Goal: Task Accomplishment & Management: Complete application form

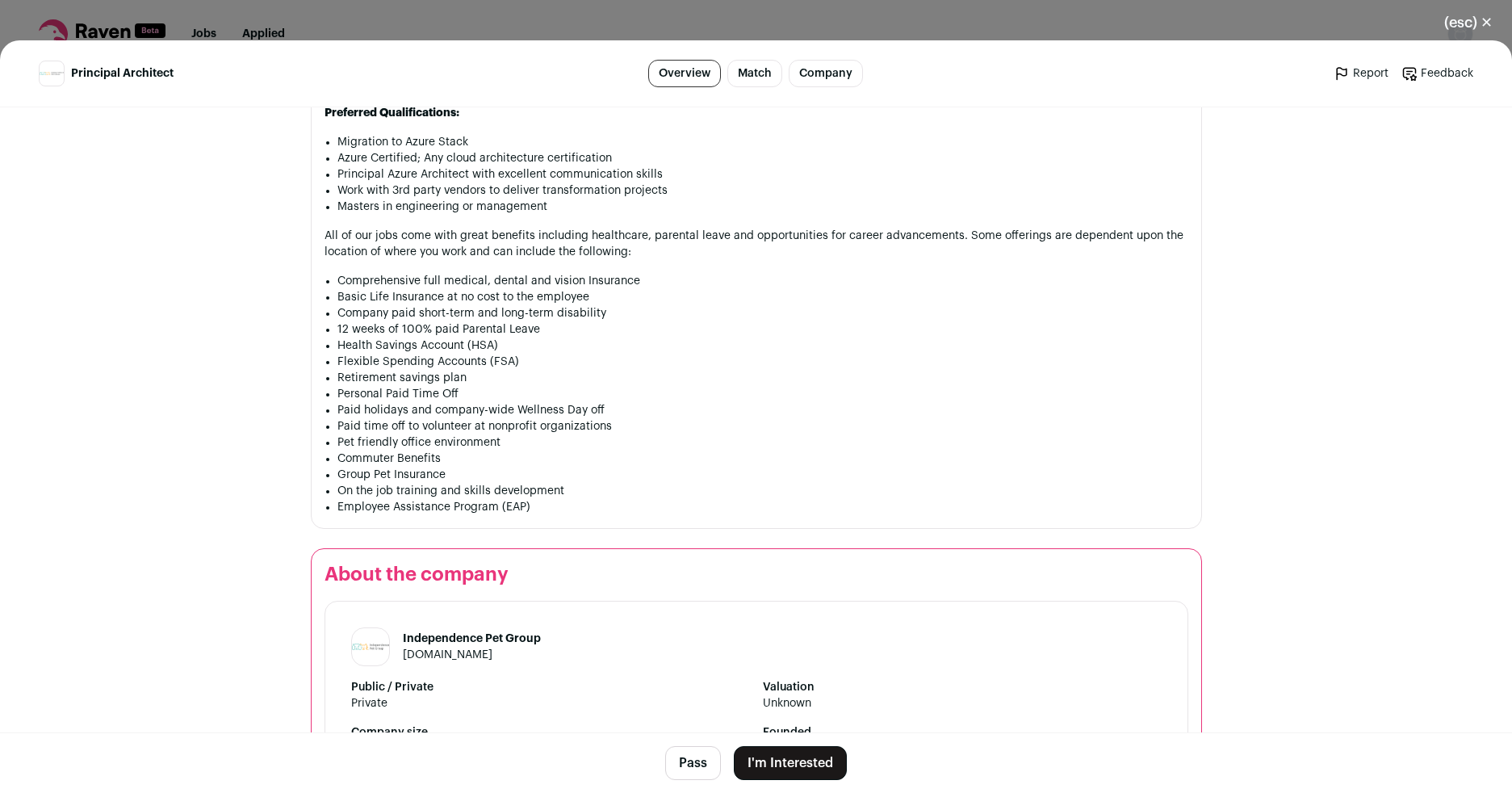
scroll to position [1550, 0]
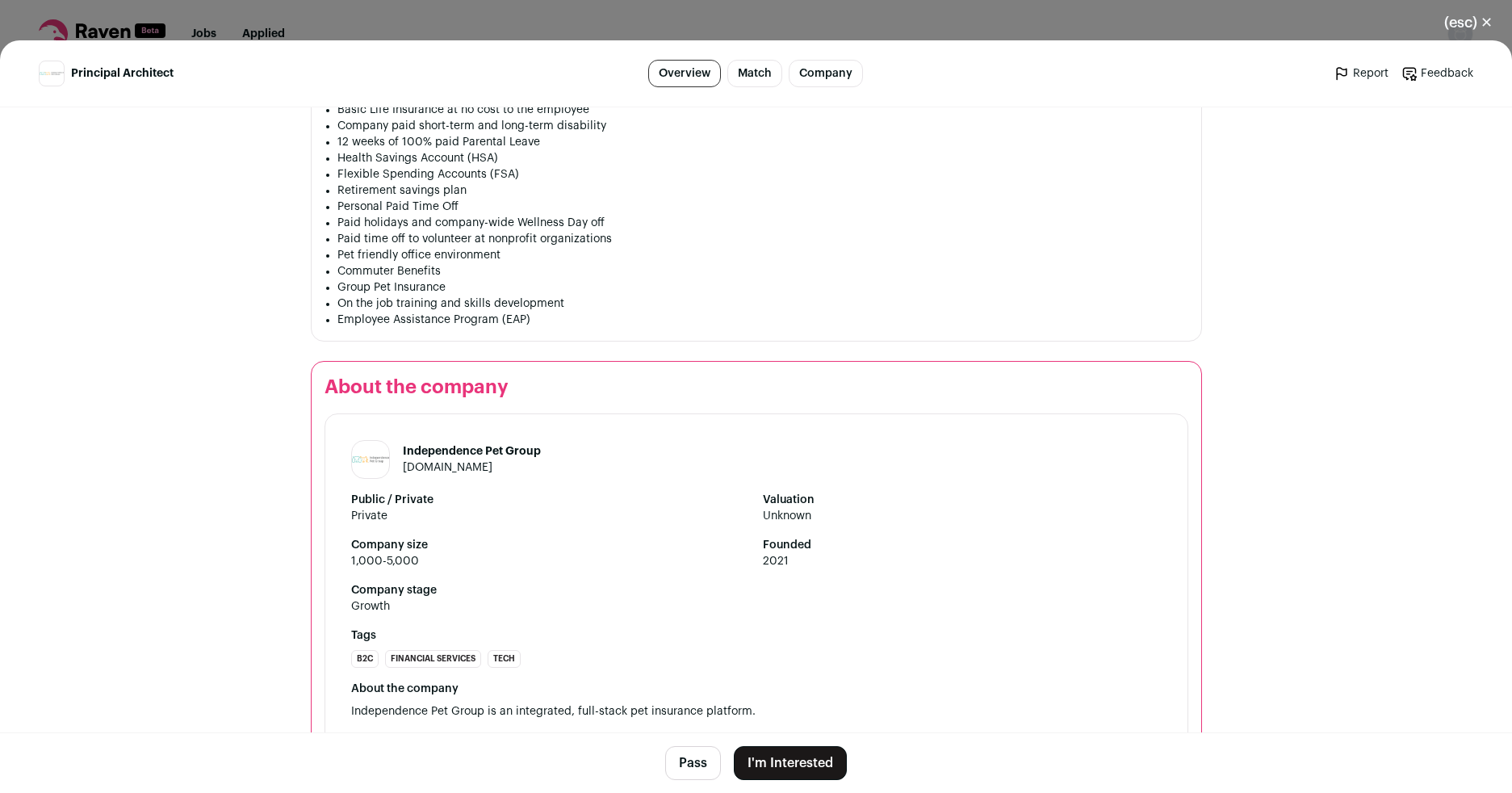
click at [778, 755] on button "I'm Interested" at bounding box center [790, 762] width 113 height 34
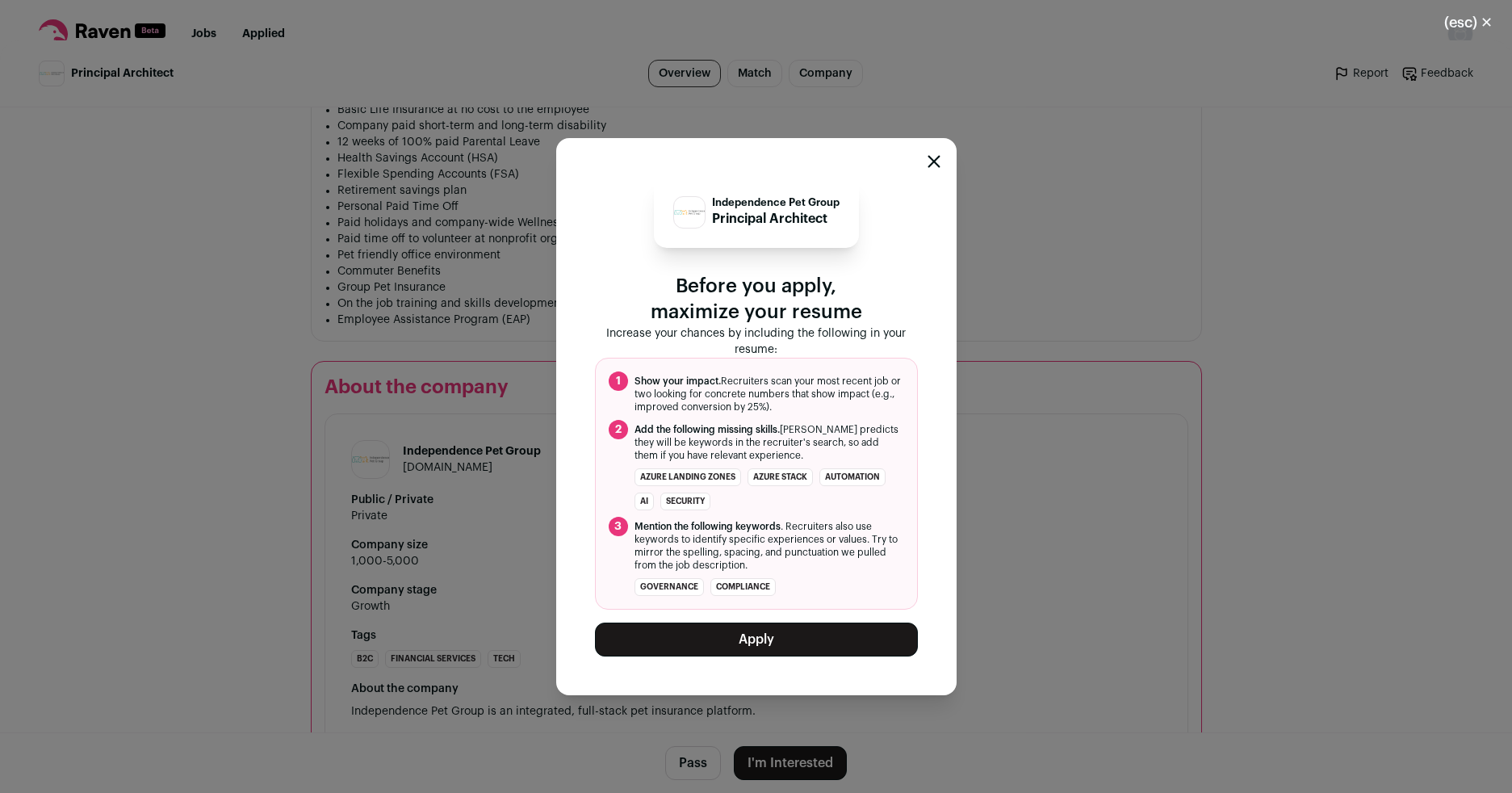
click at [752, 634] on button "Apply" at bounding box center [756, 639] width 323 height 34
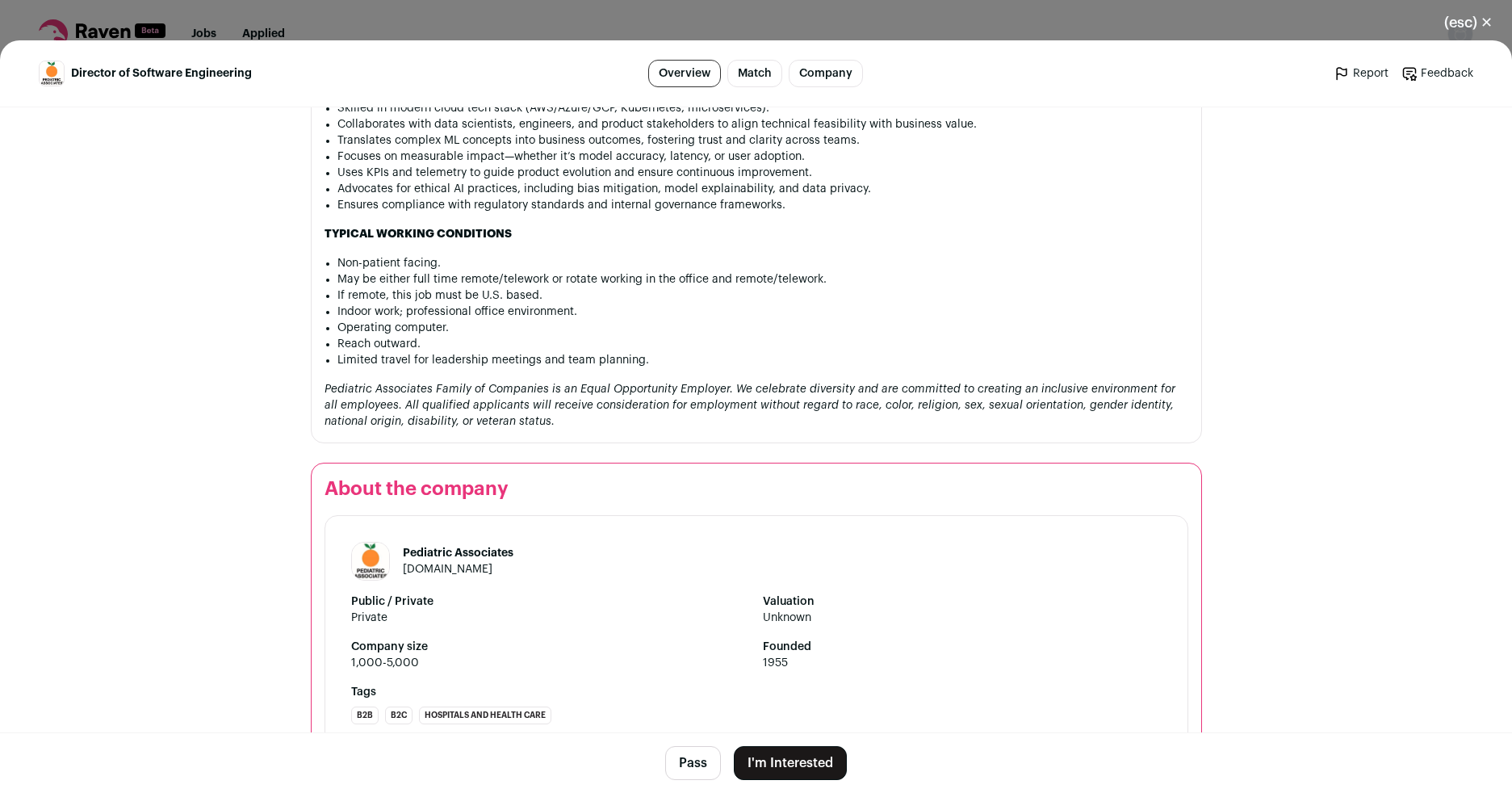
scroll to position [1621, 0]
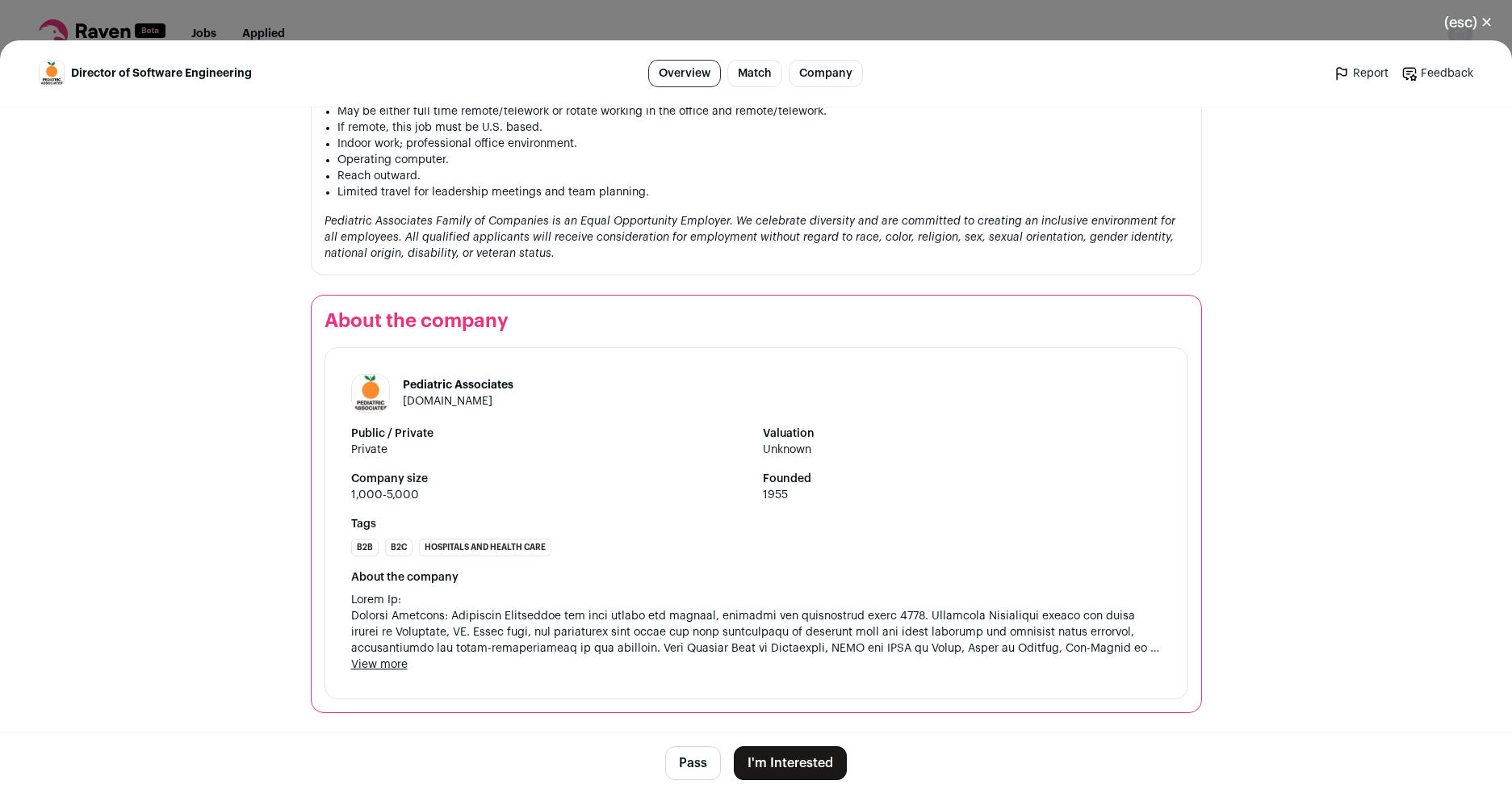
click at [781, 766] on button "I'm Interested" at bounding box center [790, 762] width 113 height 34
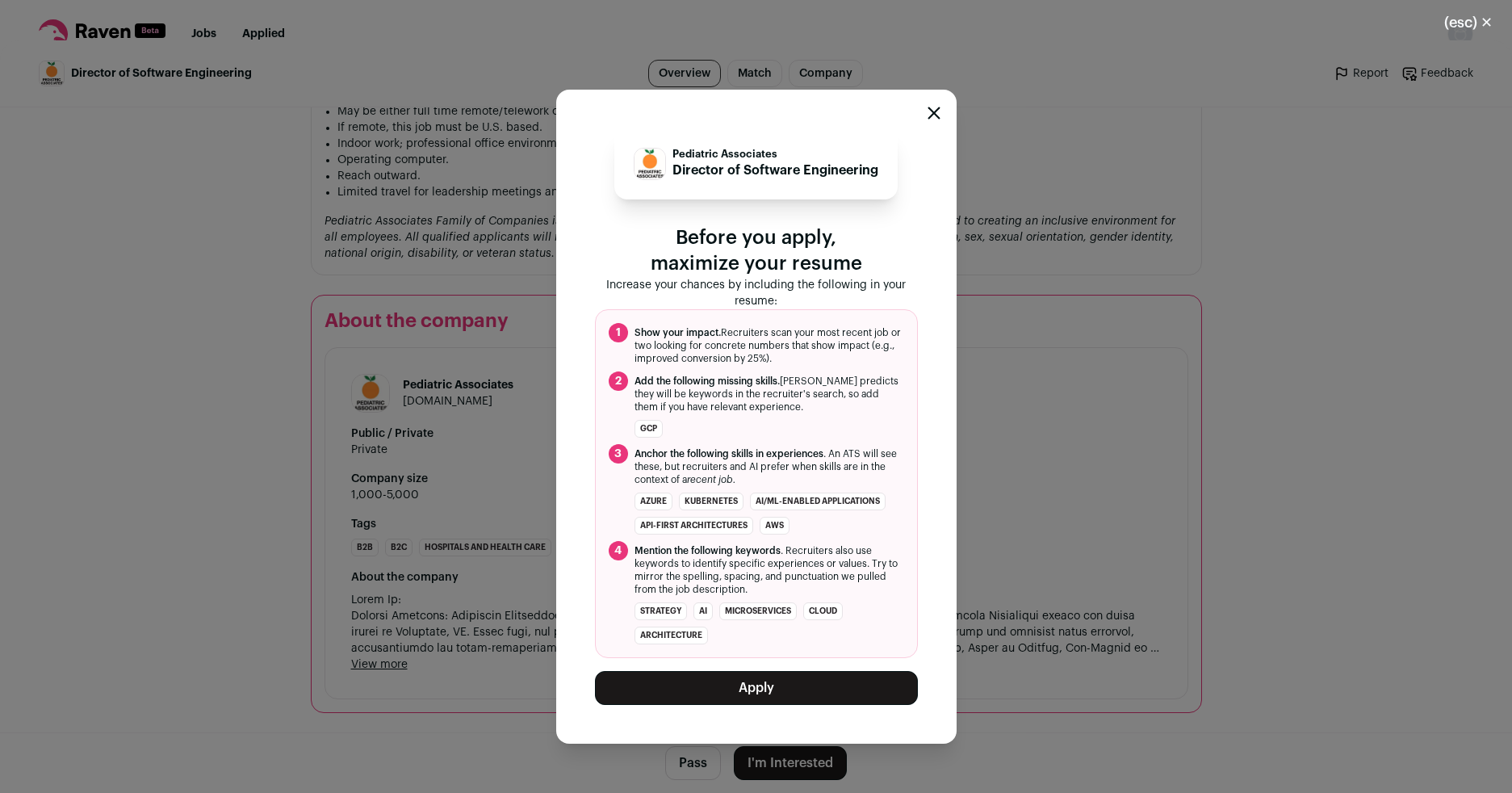
click at [778, 687] on button "Apply" at bounding box center [756, 688] width 323 height 34
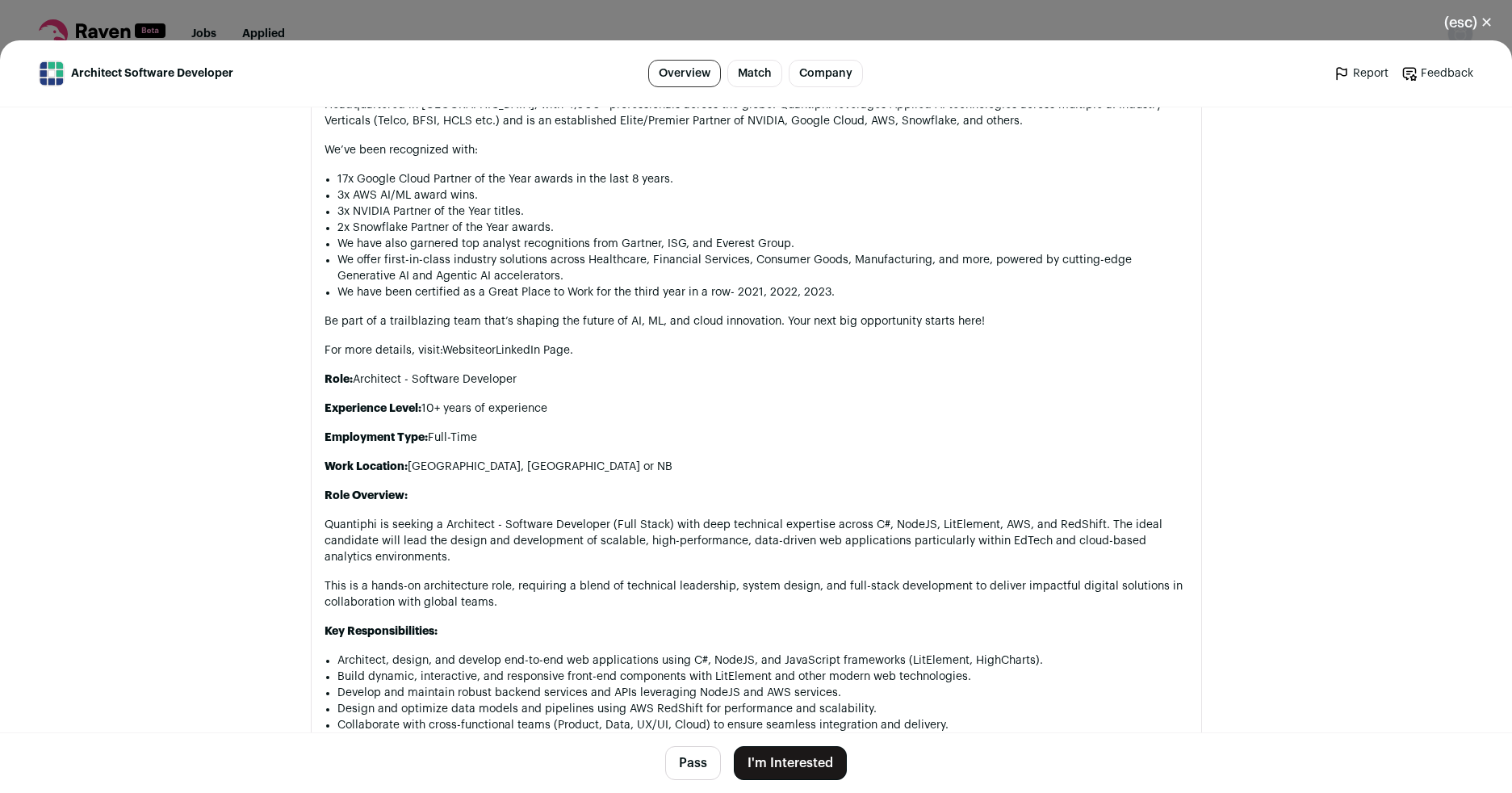
scroll to position [1066, 0]
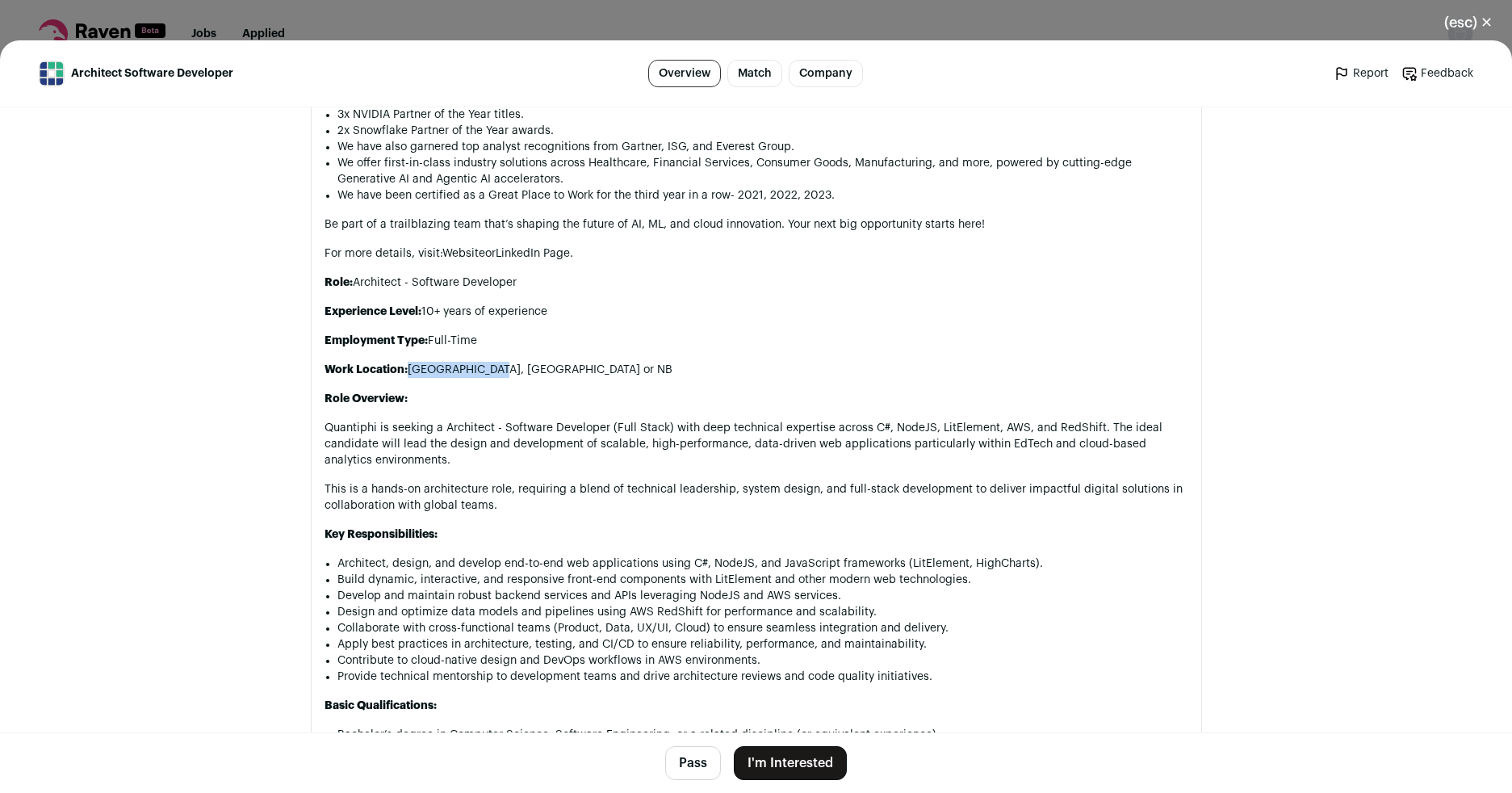
drag, startPoint x: 402, startPoint y: 368, endPoint x: 484, endPoint y: 370, distance: 82.0
click at [484, 370] on p "Work Location: [GEOGRAPHIC_DATA], [GEOGRAPHIC_DATA] or [GEOGRAPHIC_DATA]" at bounding box center [756, 370] width 864 height 16
click at [609, 379] on div "While technology is the heart of our business, a global and diverse culture is …" at bounding box center [756, 443] width 864 height 1308
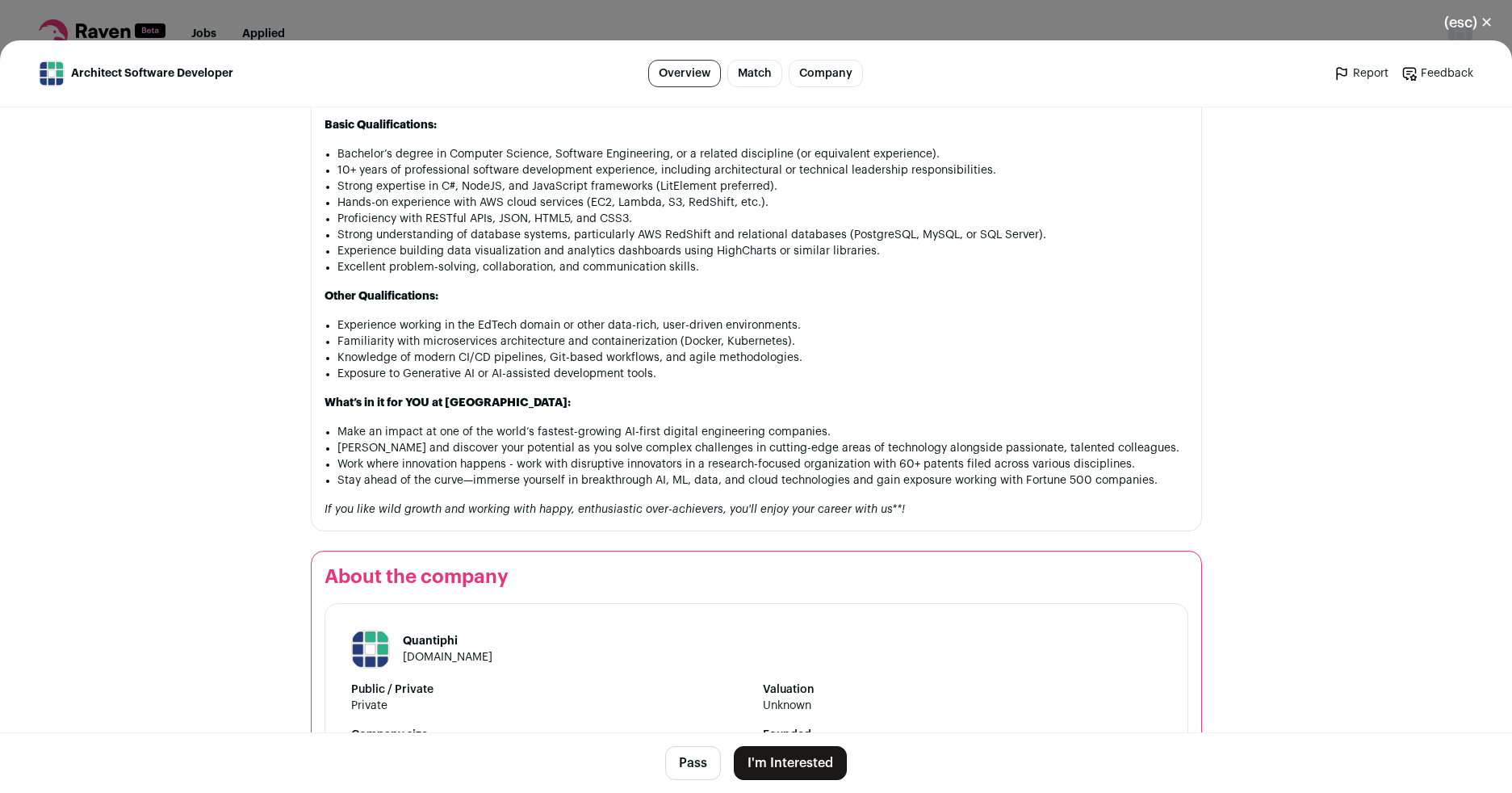
scroll to position [1744, 0]
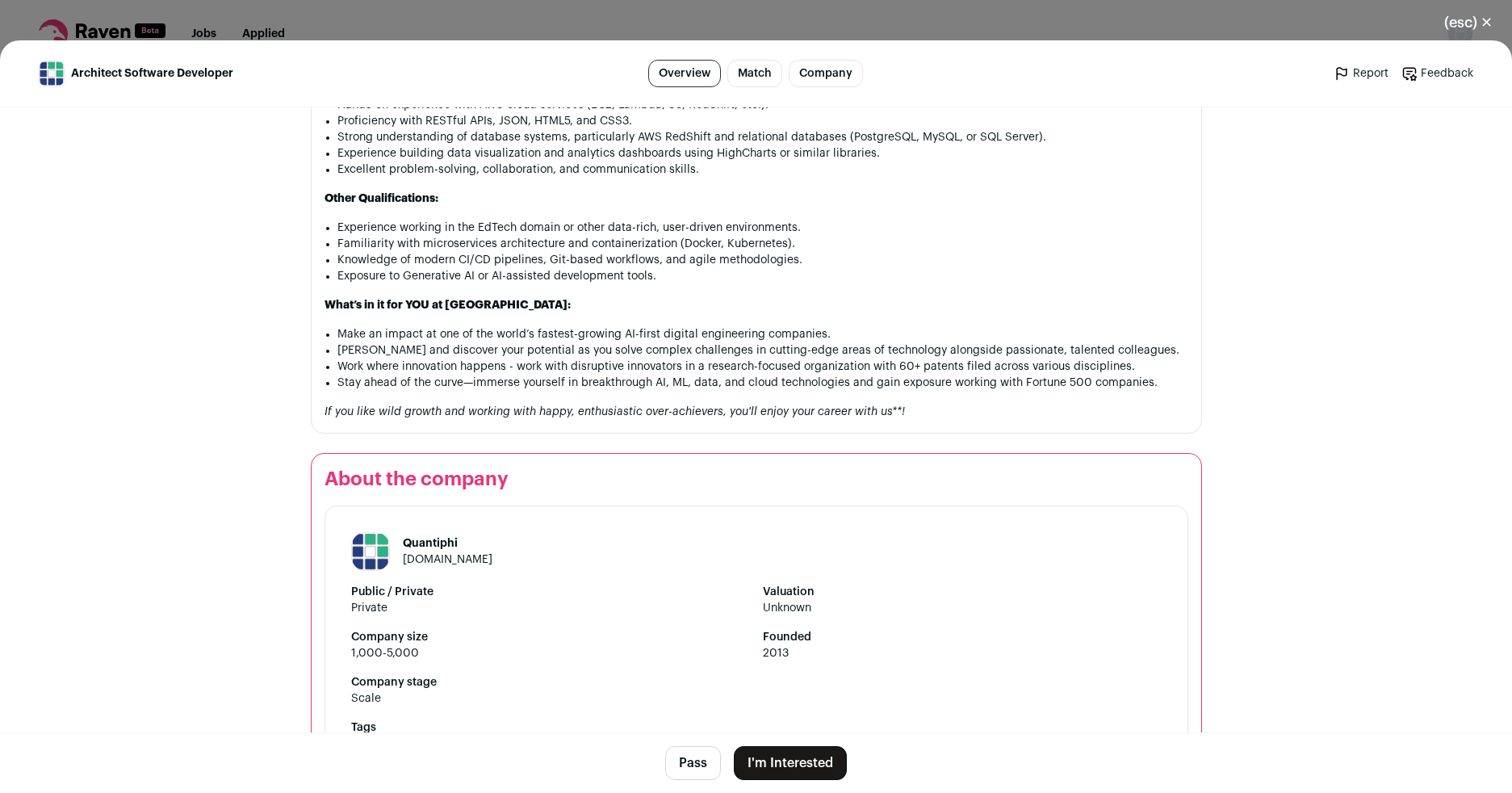
click at [811, 773] on button "I'm Interested" at bounding box center [790, 762] width 113 height 34
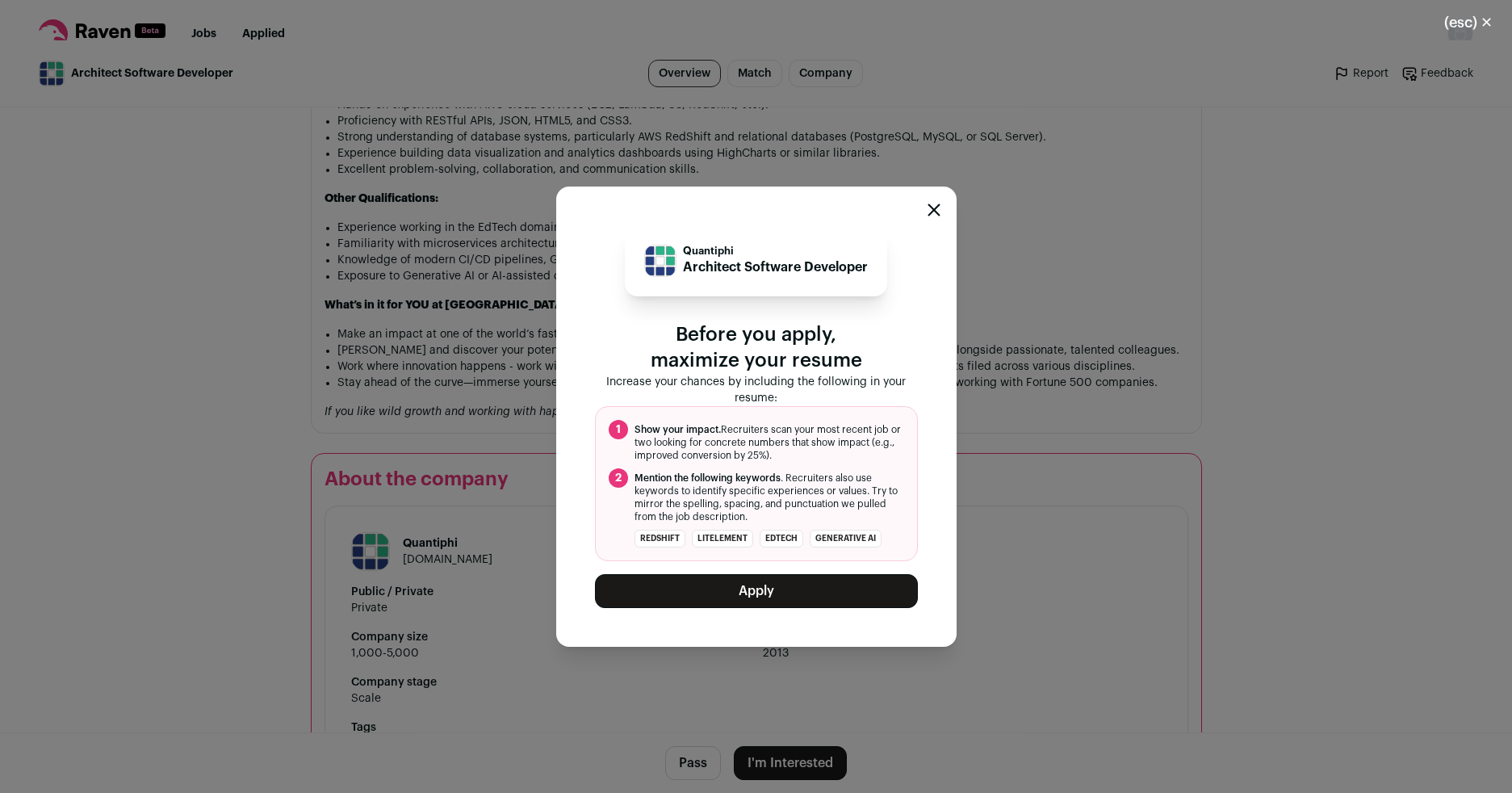
click at [761, 588] on button "Apply" at bounding box center [756, 591] width 323 height 34
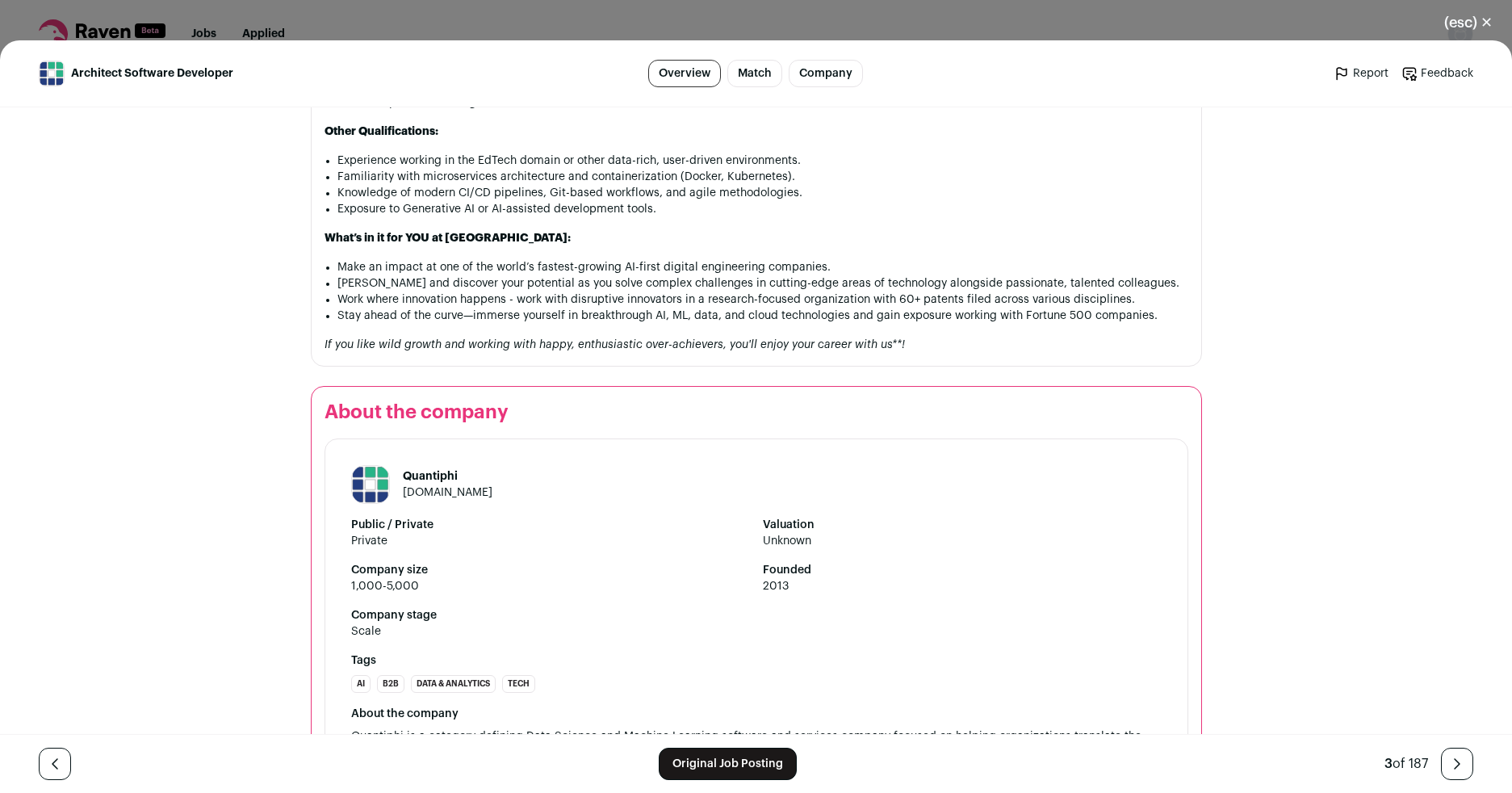
scroll to position [1946, 0]
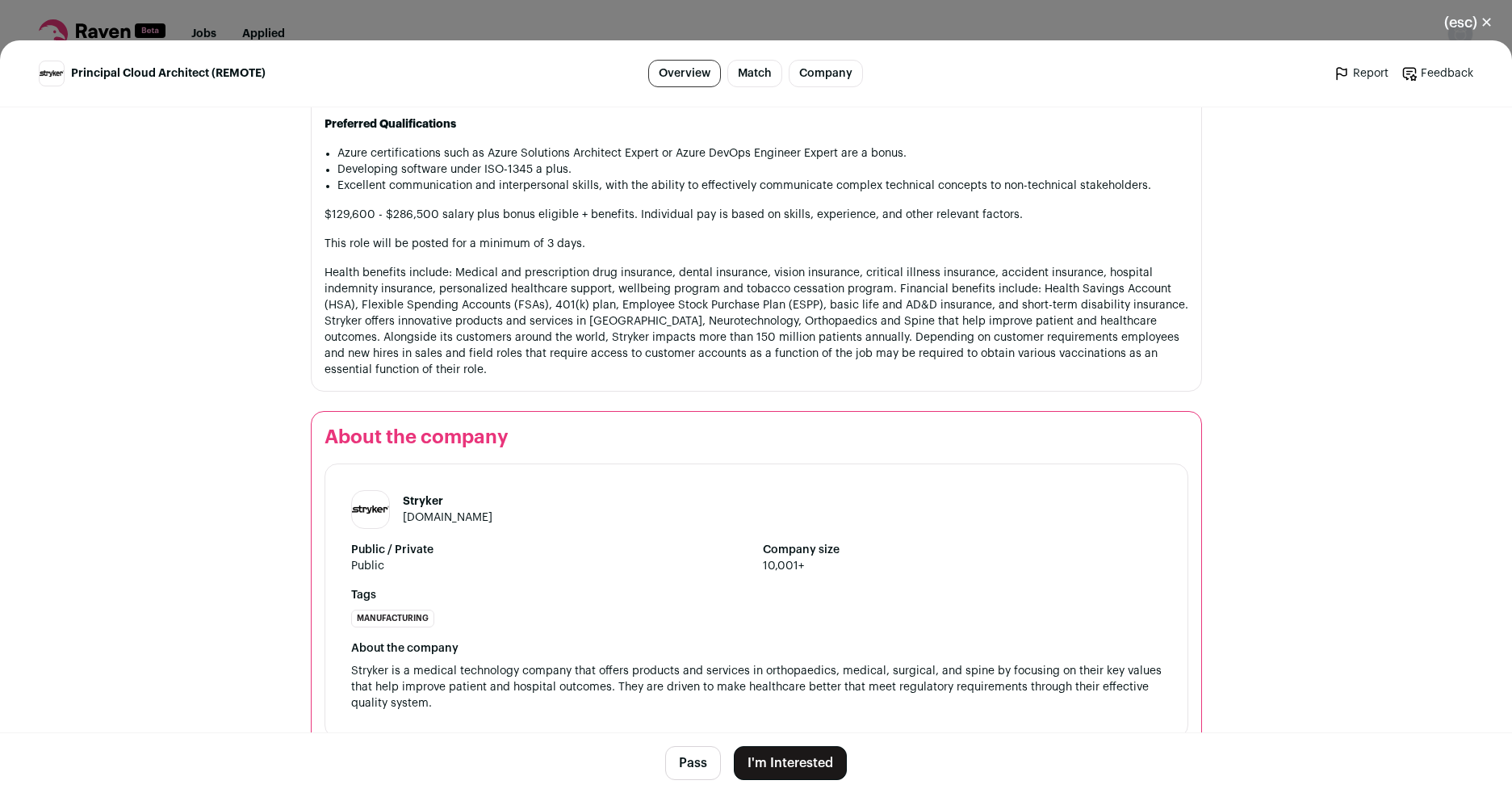
scroll to position [1495, 0]
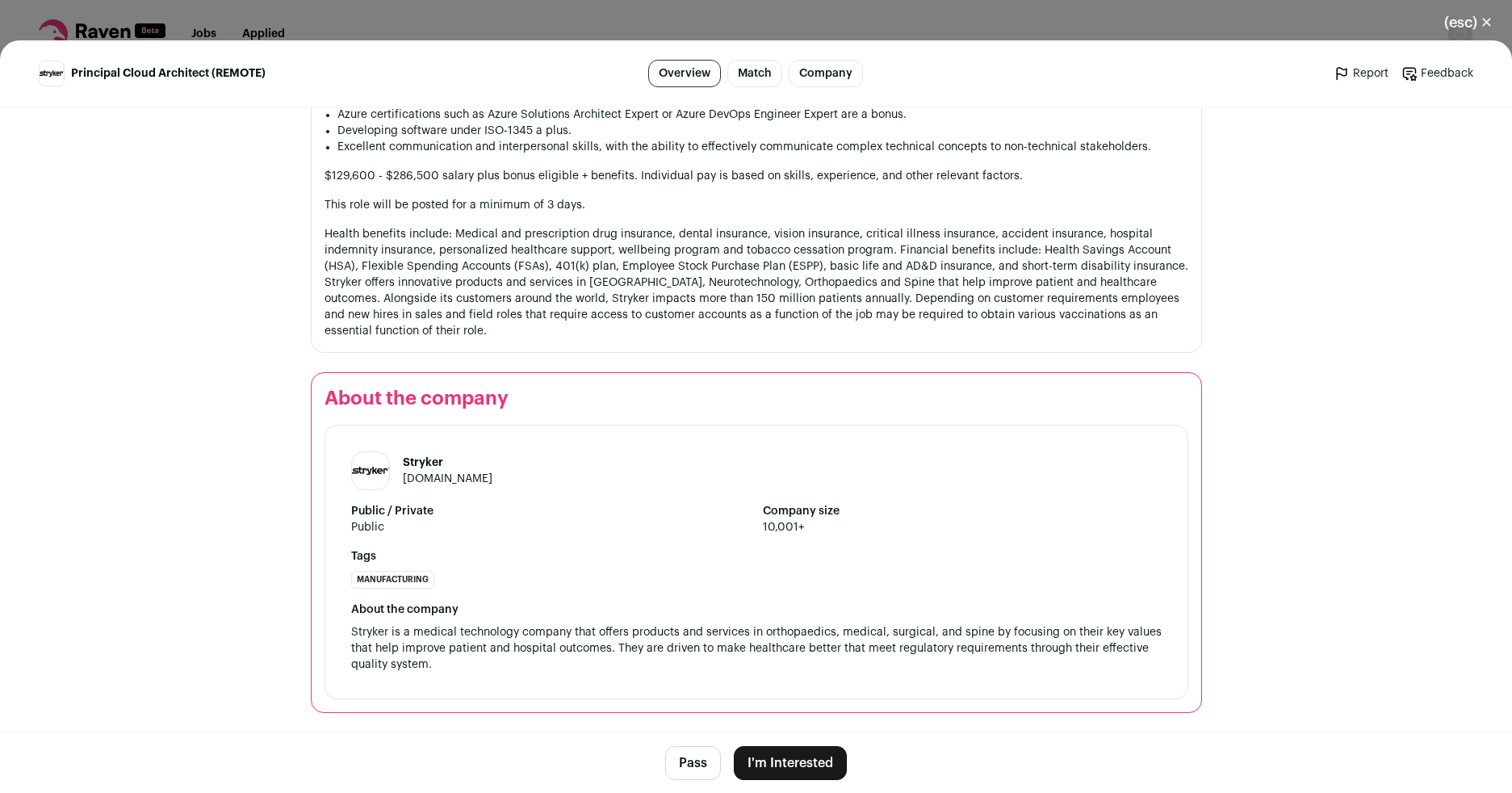
click at [781, 764] on button "I'm Interested" at bounding box center [790, 762] width 113 height 34
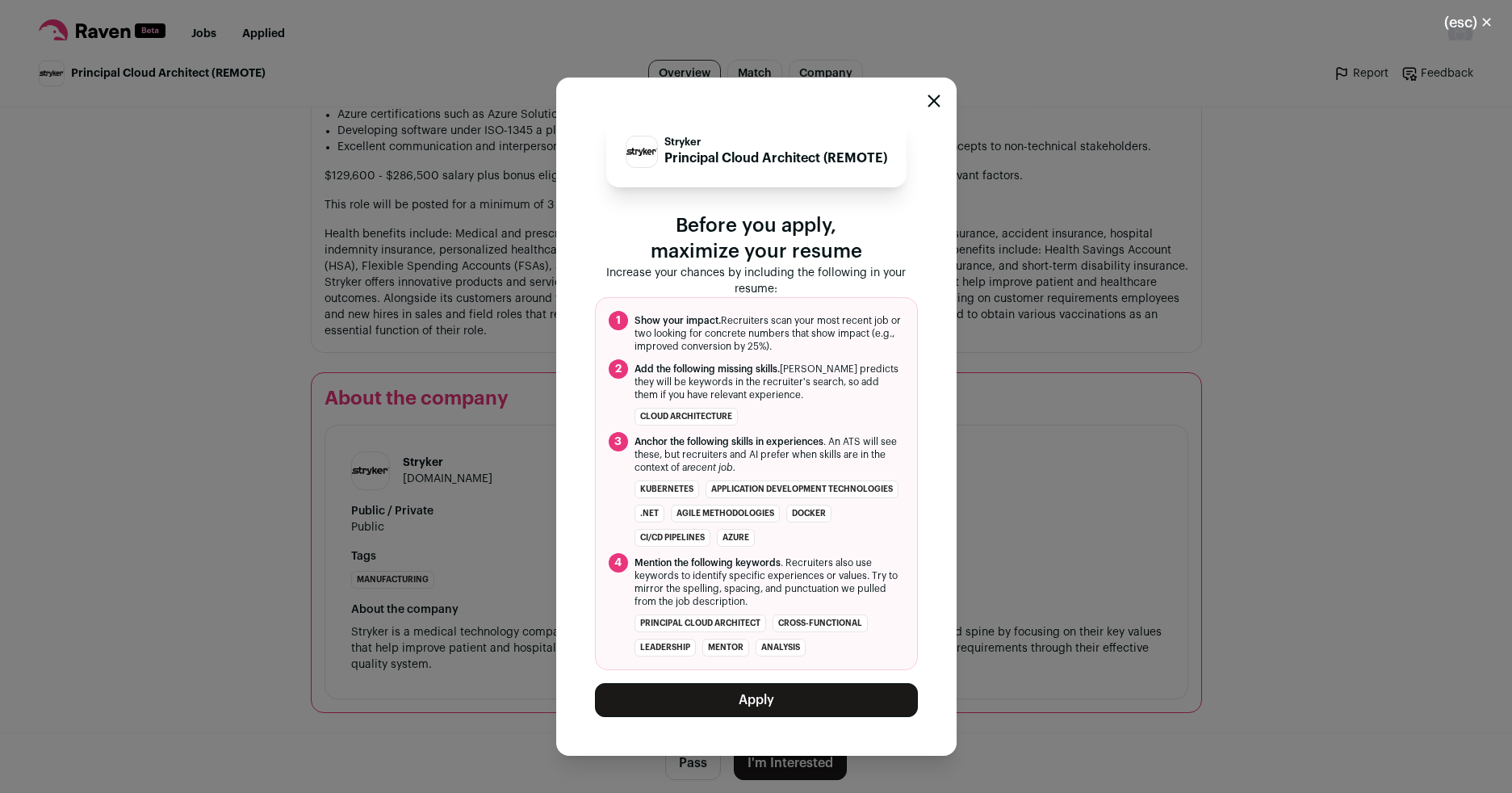
click at [780, 709] on button "Apply" at bounding box center [756, 700] width 323 height 34
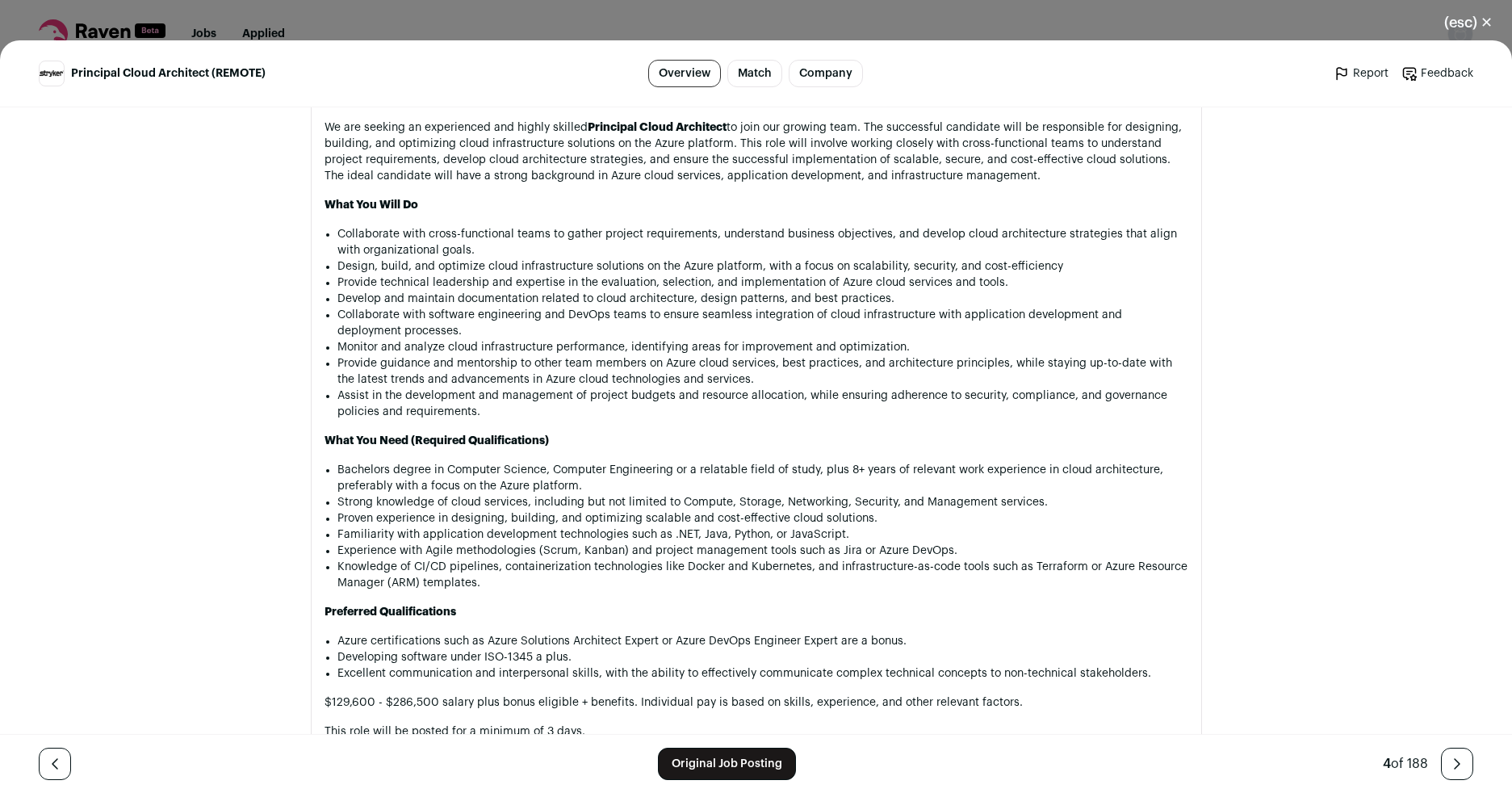
scroll to position [1259, 0]
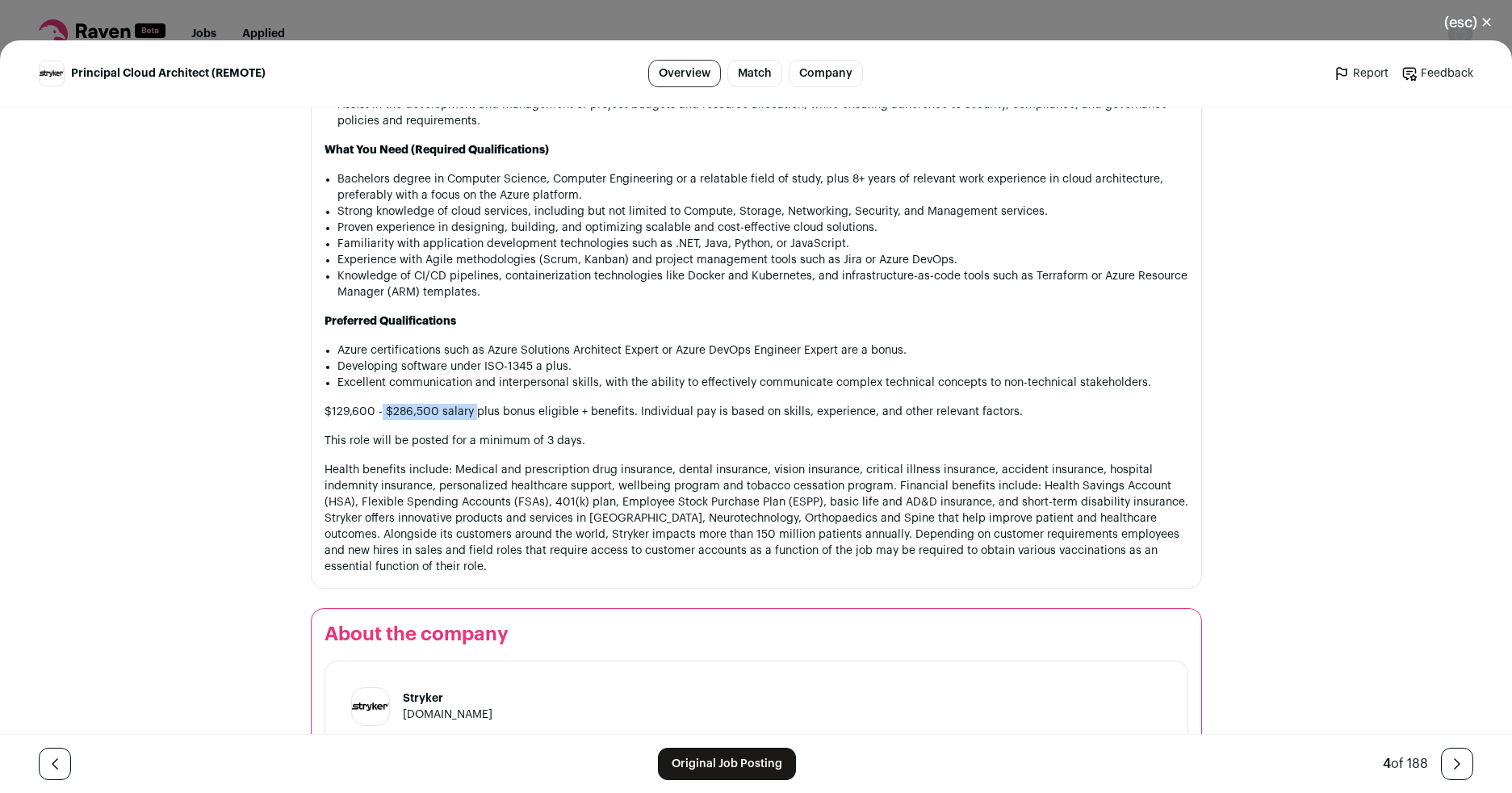
drag, startPoint x: 375, startPoint y: 414, endPoint x: 467, endPoint y: 409, distance: 92.1
click at [467, 409] on p "$129,600 - $286,500 salary plus bonus eligible + benefits. Individual pay is ba…" at bounding box center [756, 412] width 864 height 16
click at [740, 444] on p "This role will be posted for a minimum of 3 days." at bounding box center [756, 441] width 864 height 16
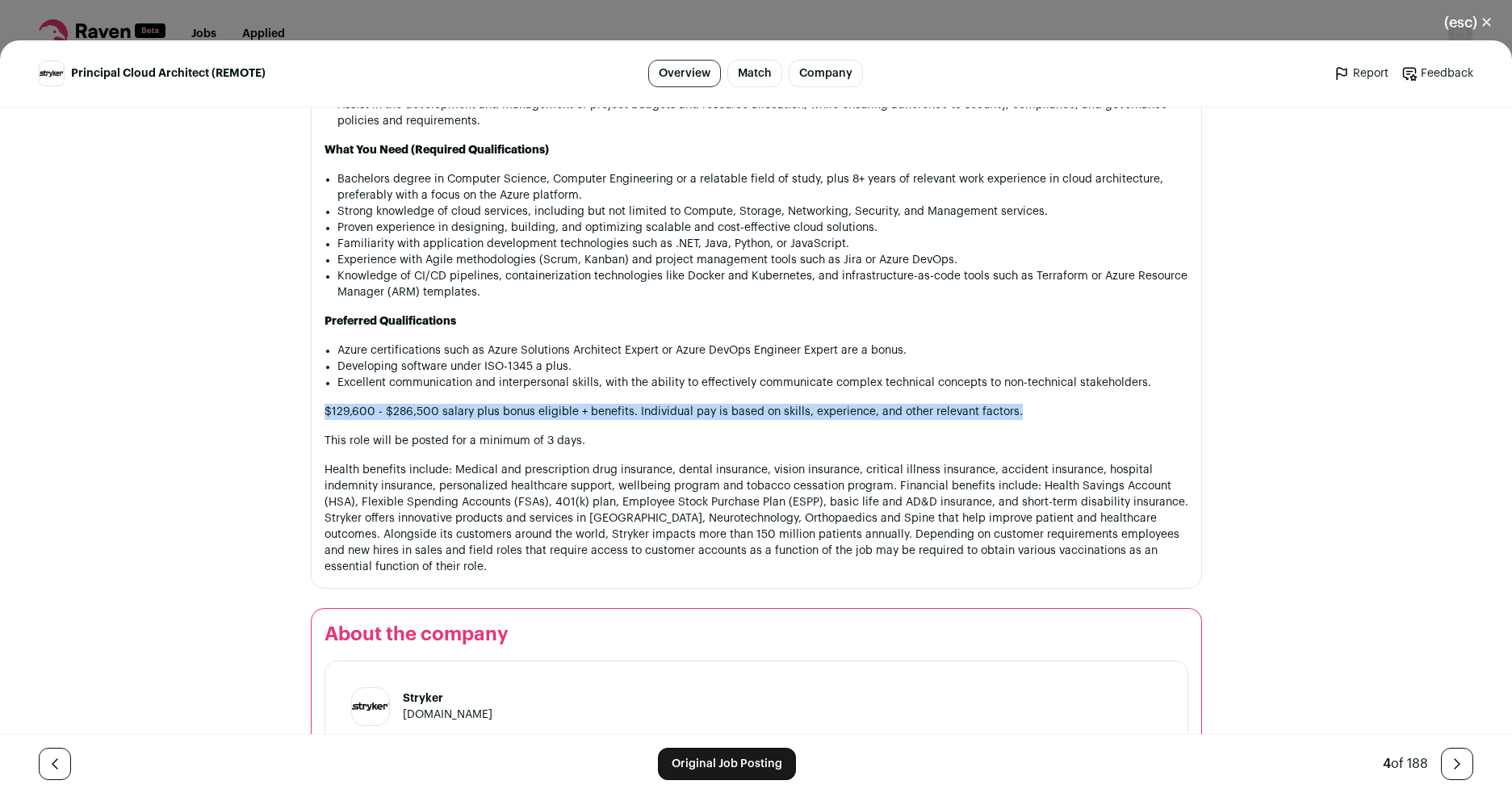
drag, startPoint x: 1009, startPoint y: 412, endPoint x: 272, endPoint y: 413, distance: 737.0
copy p "$129,600 - $286,500 salary plus bonus eligible + benefits. Individual pay is ba…"
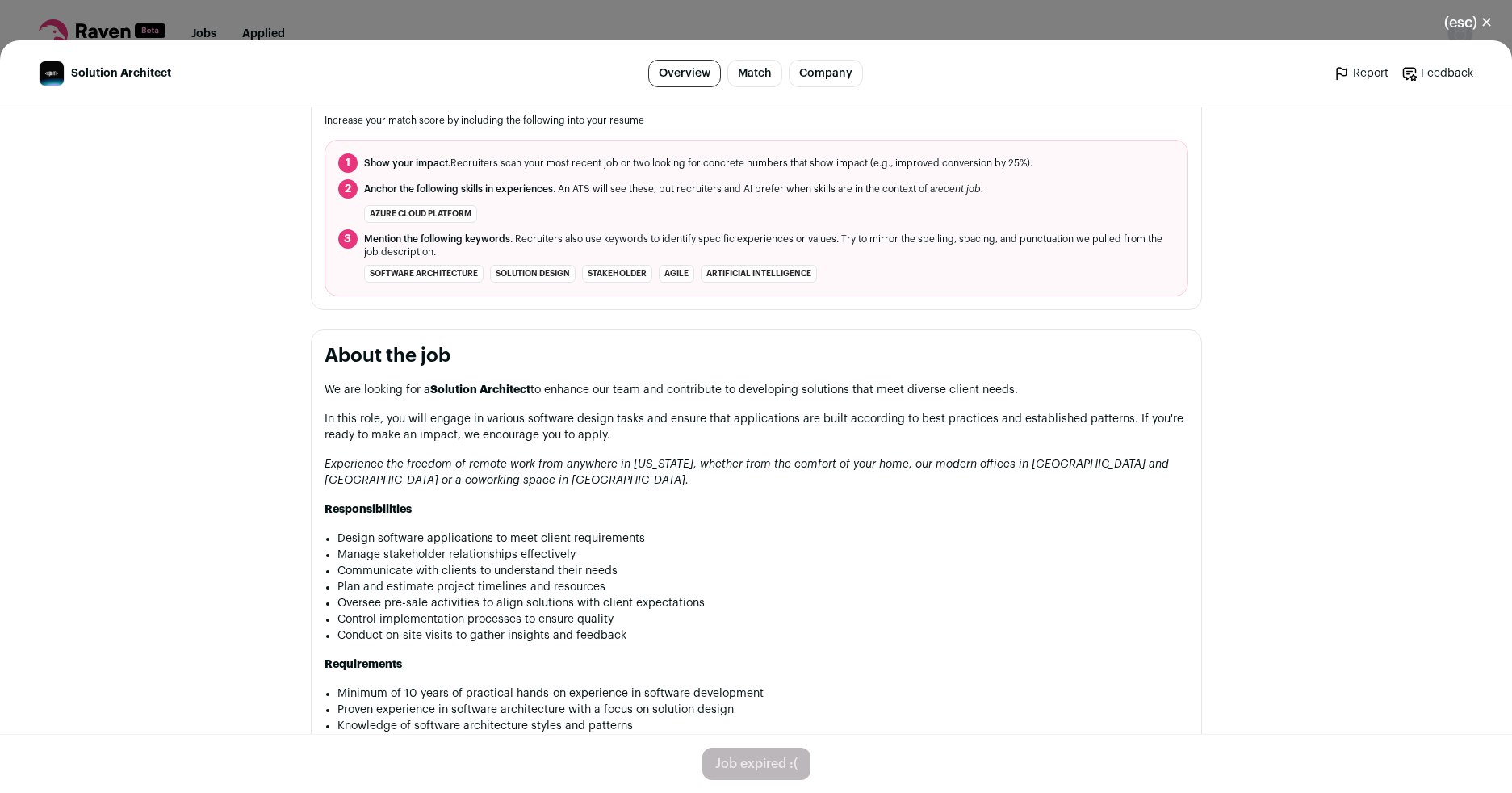
scroll to position [542, 0]
